Goal: Task Accomplishment & Management: Complete application form

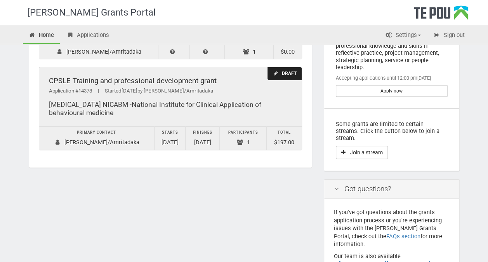
scroll to position [96, 0]
click at [228, 141] on td "Participants 1" at bounding box center [243, 138] width 47 height 23
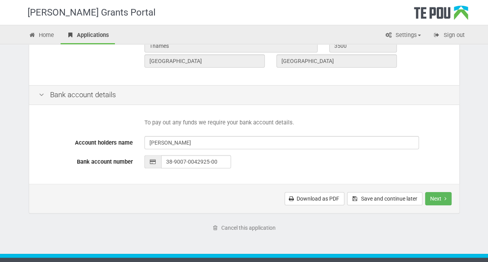
scroll to position [350, 0]
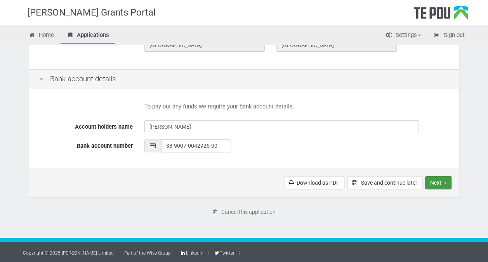
click at [439, 181] on button "Next" at bounding box center [439, 182] width 26 height 13
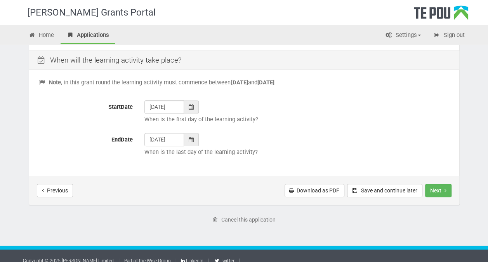
scroll to position [321, 0]
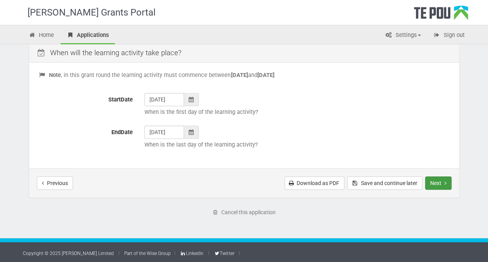
click at [444, 180] on button "Next" at bounding box center [439, 182] width 26 height 13
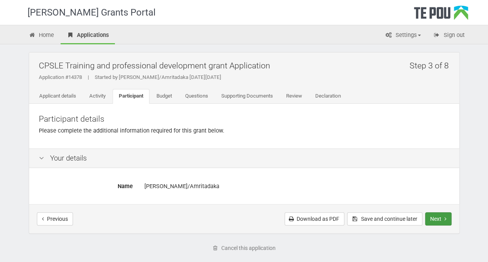
click at [436, 219] on button "Next" at bounding box center [439, 218] width 26 height 13
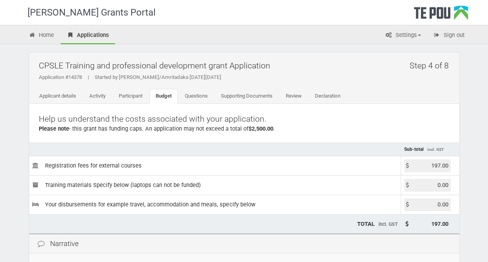
drag, startPoint x: 430, startPoint y: 164, endPoint x: 451, endPoint y: 165, distance: 20.6
click at [451, 165] on input "197.00" at bounding box center [428, 165] width 47 height 13
type input "0.00"
click at [431, 166] on input "0.00" at bounding box center [428, 165] width 47 height 13
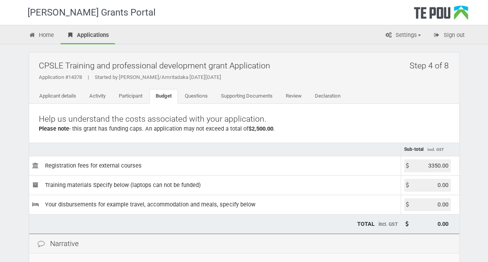
click at [440, 165] on input "3350.00" at bounding box center [428, 165] width 47 height 13
click at [445, 164] on input "335.00" at bounding box center [428, 165] width 47 height 13
click at [440, 164] on input "335.0950" at bounding box center [428, 165] width 47 height 13
click at [449, 166] on input "335.950" at bounding box center [428, 165] width 47 height 13
type input "335.95"
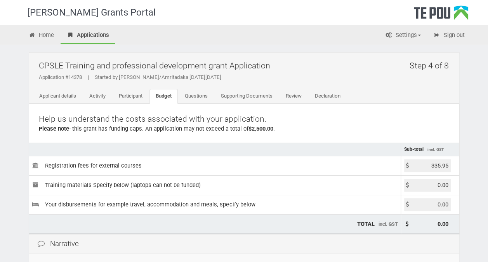
type input "335.95"
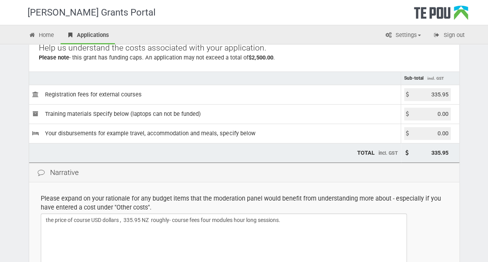
scroll to position [186, 0]
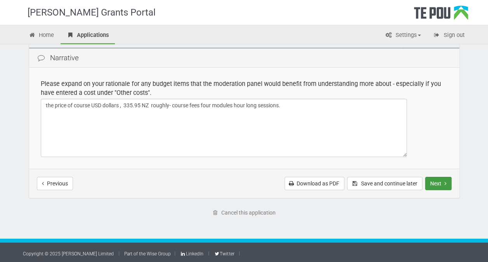
click at [441, 180] on button "Next" at bounding box center [439, 183] width 26 height 13
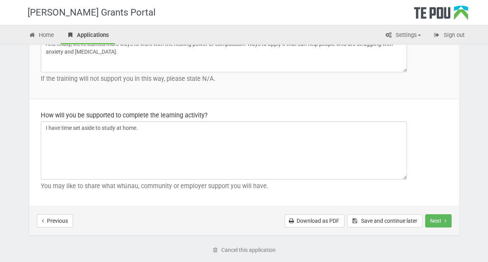
scroll to position [1181, 0]
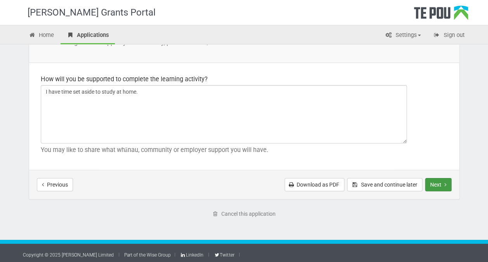
click at [439, 181] on button "Next" at bounding box center [439, 184] width 26 height 13
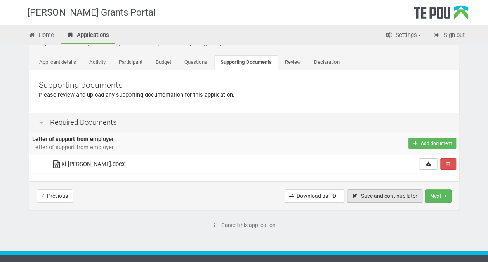
scroll to position [47, 0]
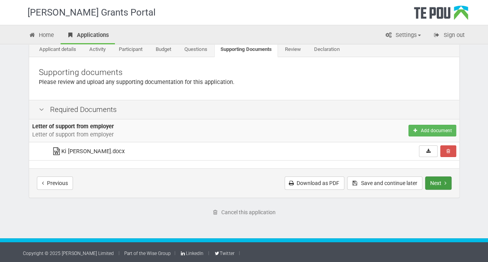
click at [441, 181] on button "Next" at bounding box center [439, 182] width 26 height 13
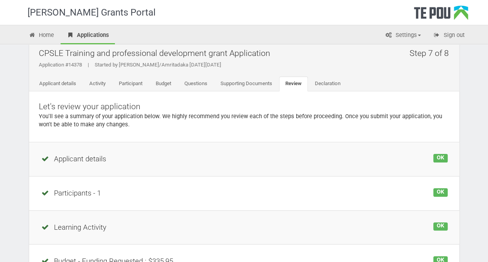
scroll to position [190, 0]
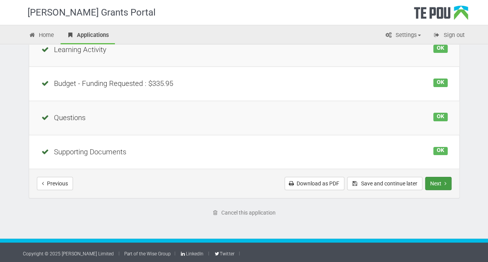
click at [441, 184] on button "Next" at bounding box center [439, 183] width 26 height 13
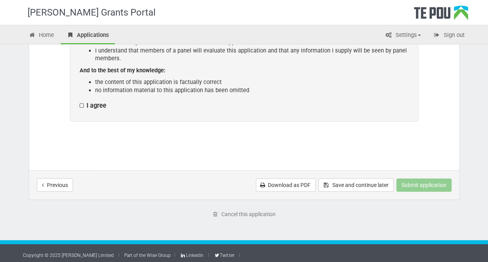
scroll to position [180, 0]
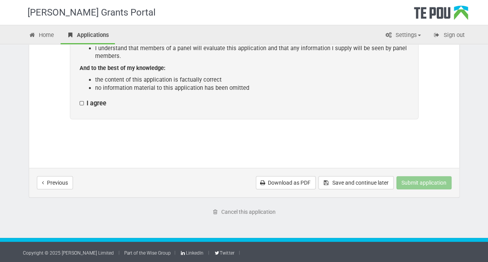
click at [81, 101] on label "I agree" at bounding box center [93, 103] width 27 height 8
click at [80, 99] on input "I agree" at bounding box center [79, 99] width 0 height 0
checkbox input "true"
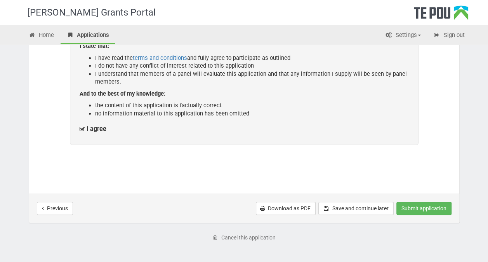
scroll to position [155, 0]
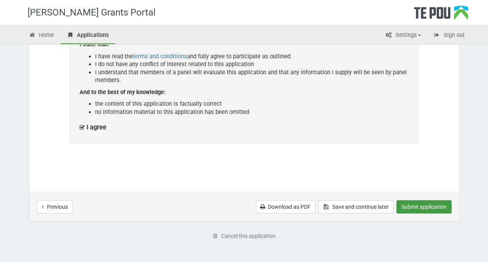
click at [432, 206] on button "Submit application" at bounding box center [424, 206] width 55 height 13
